Goal: Information Seeking & Learning: Find contact information

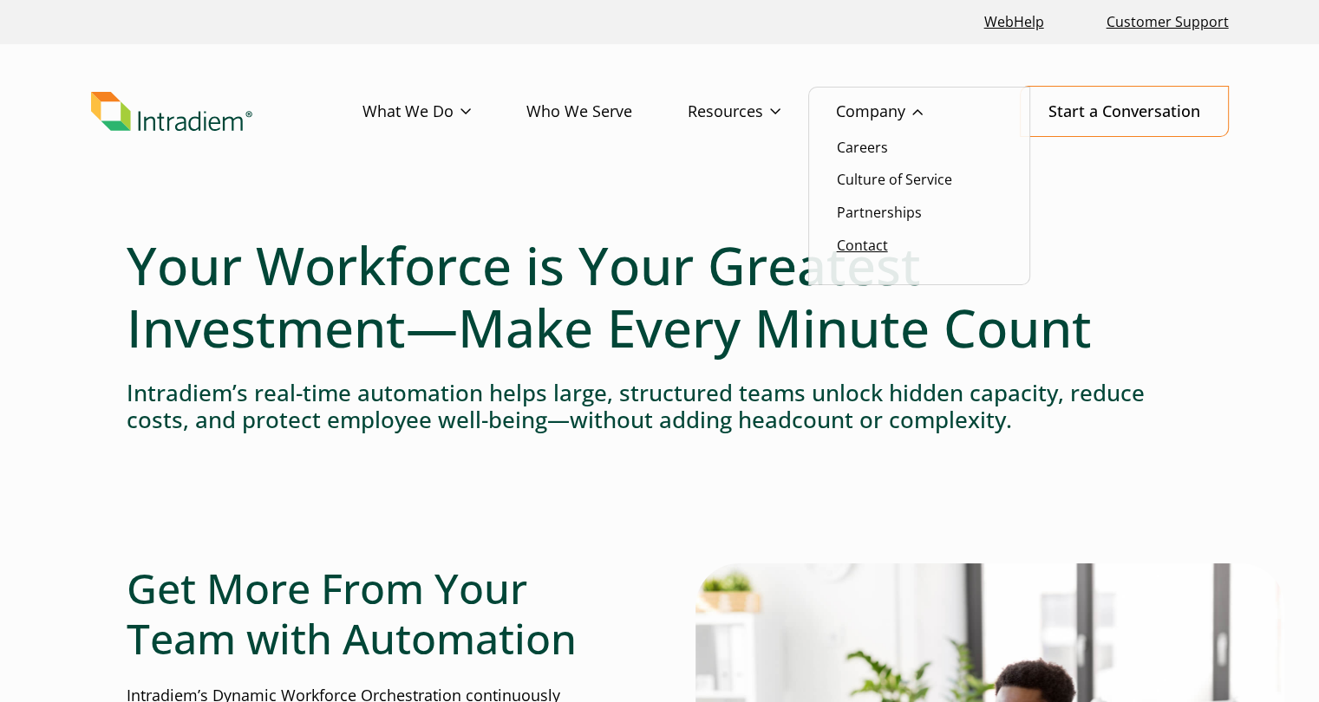
click at [857, 251] on link "Contact" at bounding box center [862, 245] width 51 height 19
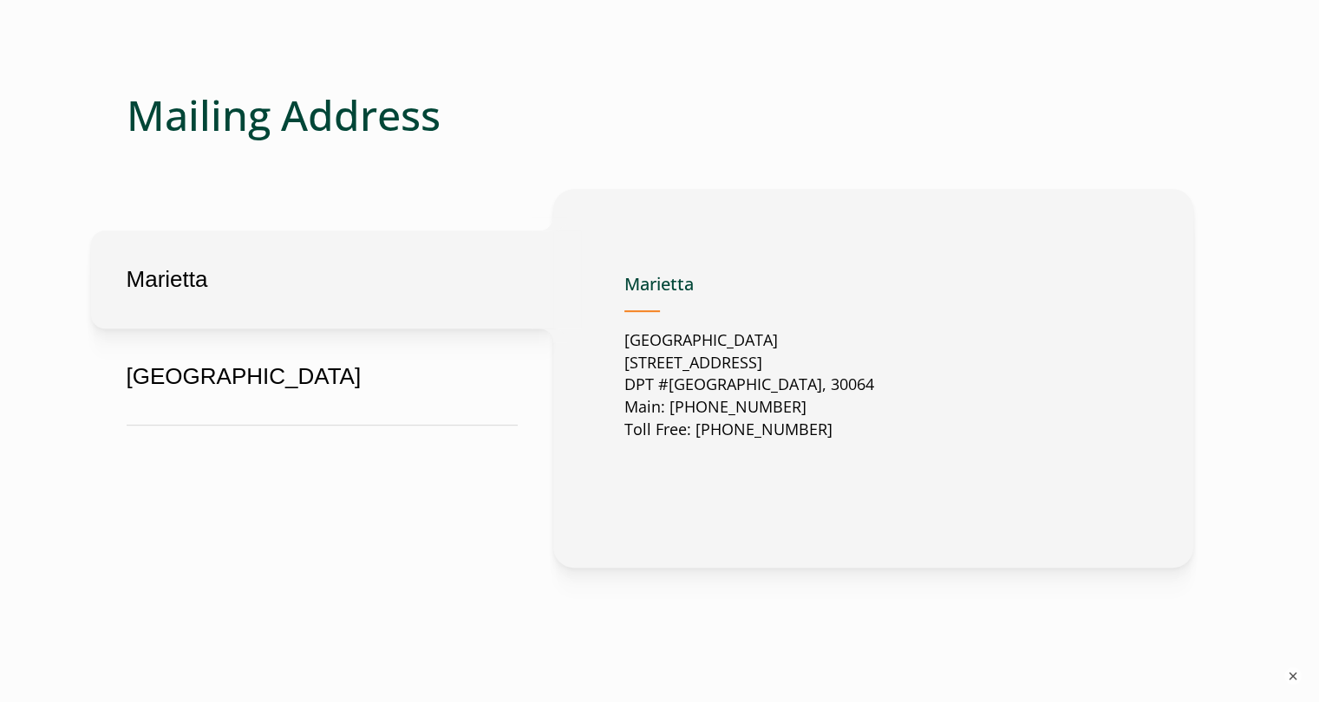
scroll to position [788, 0]
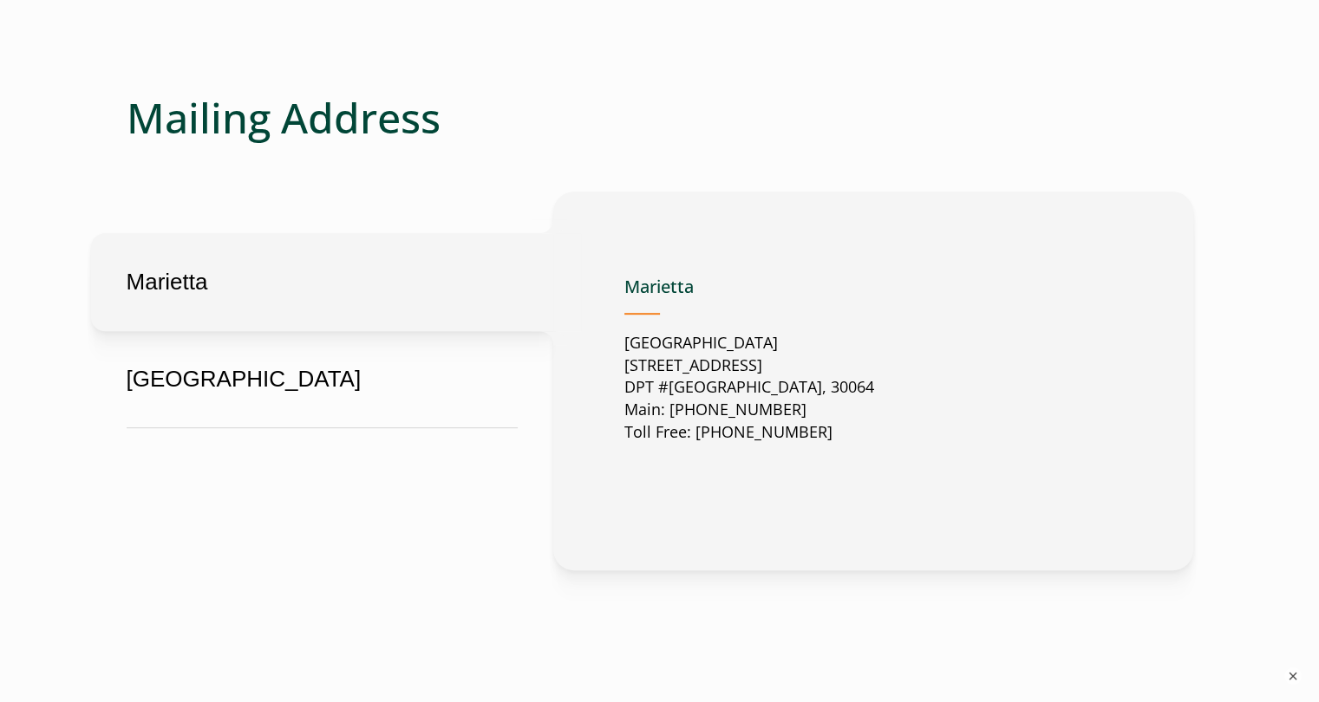
drag, startPoint x: 895, startPoint y: 383, endPoint x: 618, endPoint y: 363, distance: 277.3
click at [618, 363] on div "[GEOGRAPHIC_DATA][STREET_ADDRESS] Main: [PHONE_NUMBER] Toll Free: 888-566-[GEOG…" at bounding box center [873, 382] width 640 height 380
copy p "[STREET_ADDRESS]"
click at [698, 386] on p "[GEOGRAPHIC_DATA][STREET_ADDRESS] Main: [PHONE_NUMBER] Toll Free: [PHONE_NUMBER]" at bounding box center [749, 388] width 250 height 113
drag, startPoint x: 708, startPoint y: 386, endPoint x: 603, endPoint y: 383, distance: 104.9
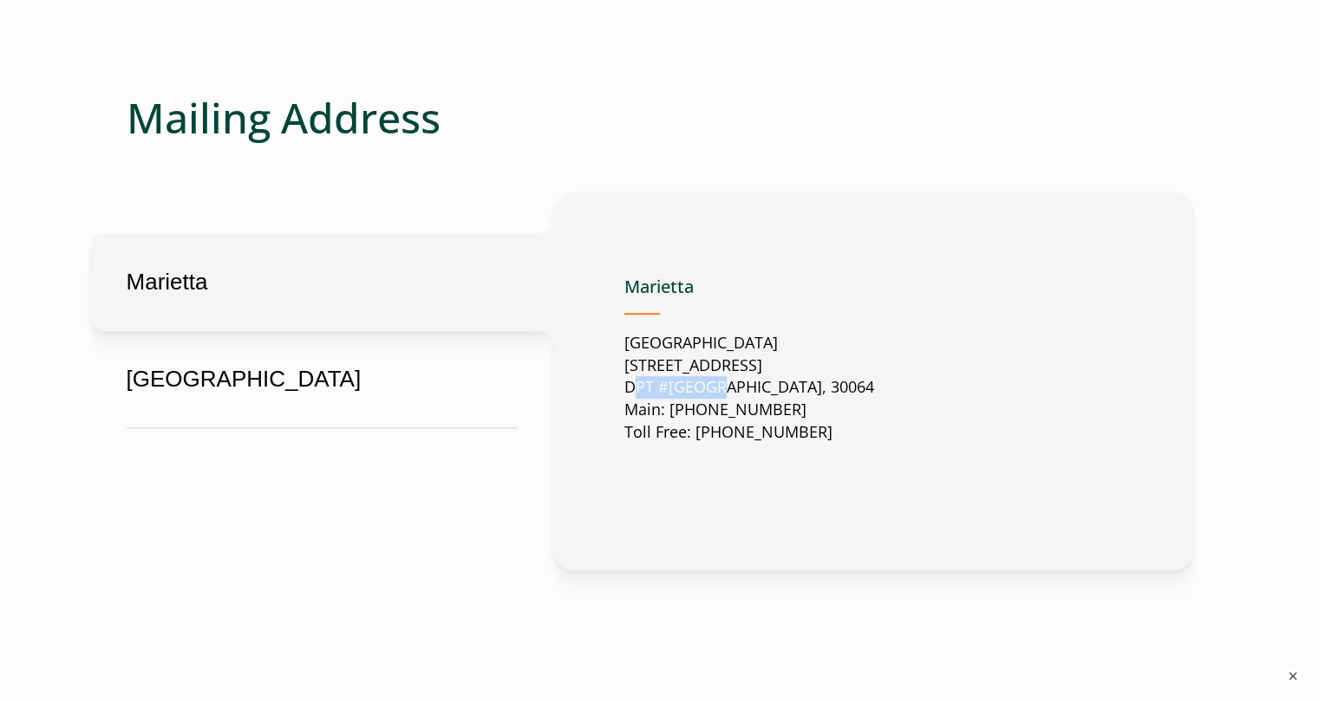
click at [603, 383] on div "[GEOGRAPHIC_DATA][STREET_ADDRESS] Main: [PHONE_NUMBER] Toll Free: 888-566-[GEOG…" at bounding box center [873, 382] width 640 height 380
copy p "DPT #37049"
